Goal: Find specific page/section: Find specific page/section

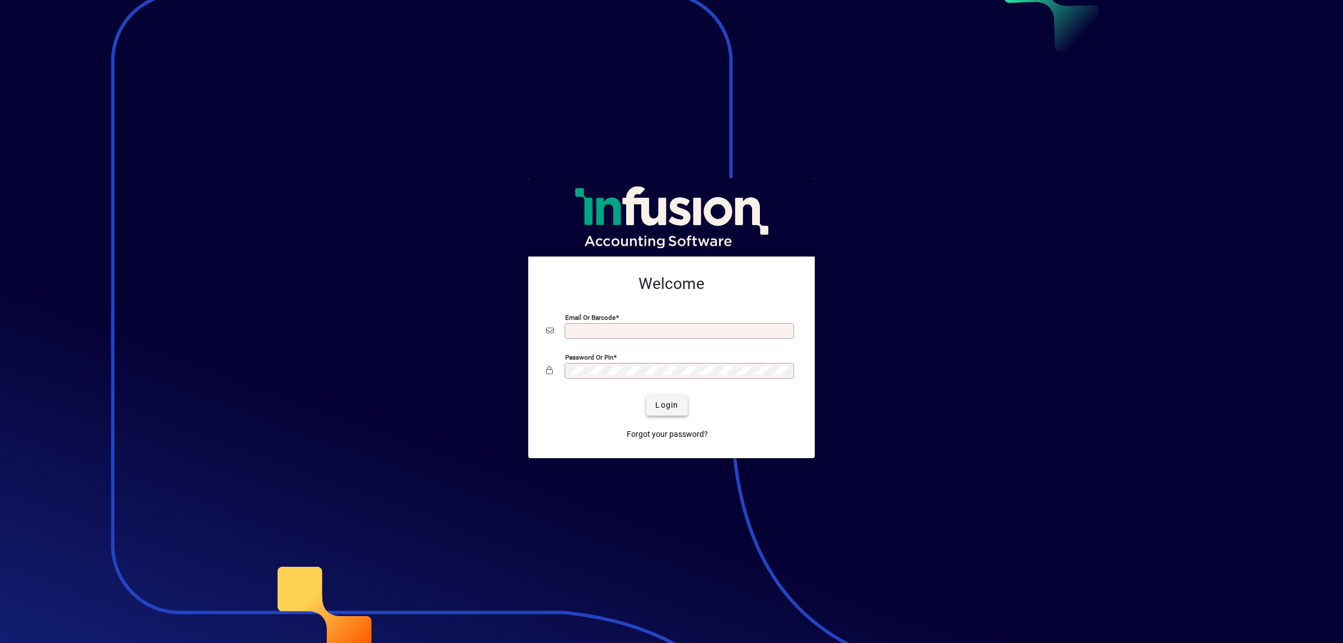
type input "**********"
click at [667, 405] on span "Login" at bounding box center [666, 405] width 23 height 12
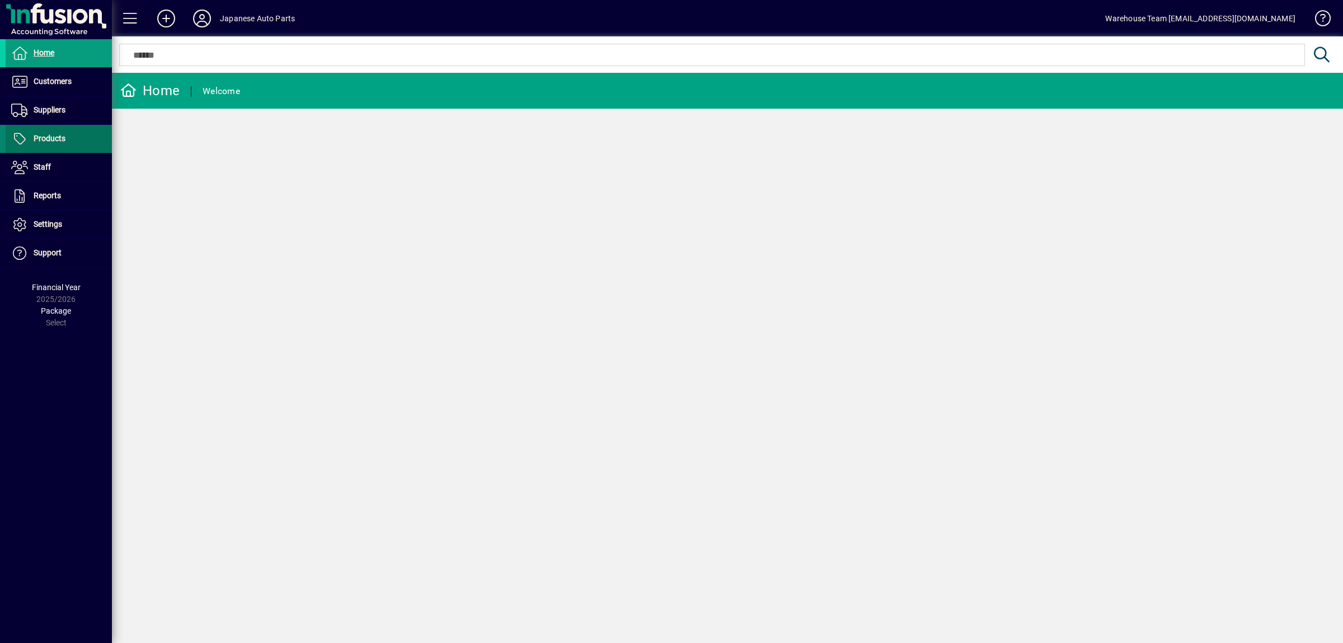
click at [55, 140] on span "Products" at bounding box center [50, 138] width 32 height 9
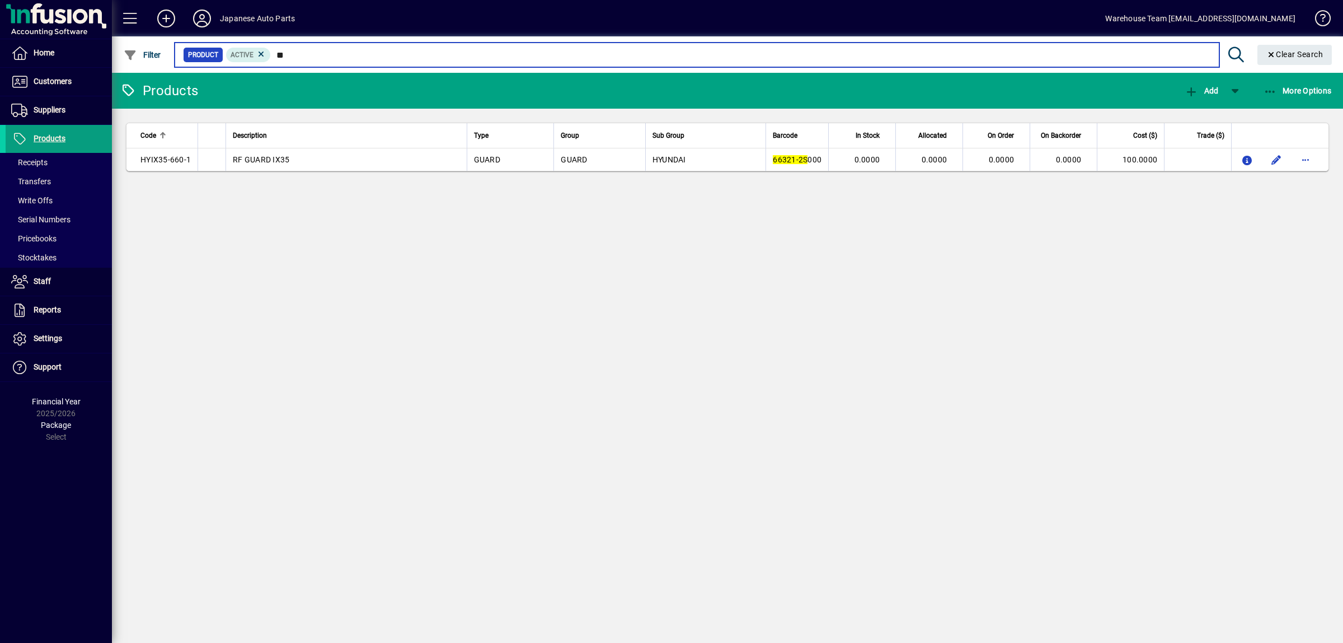
type input "*"
